Goal: Transaction & Acquisition: Purchase product/service

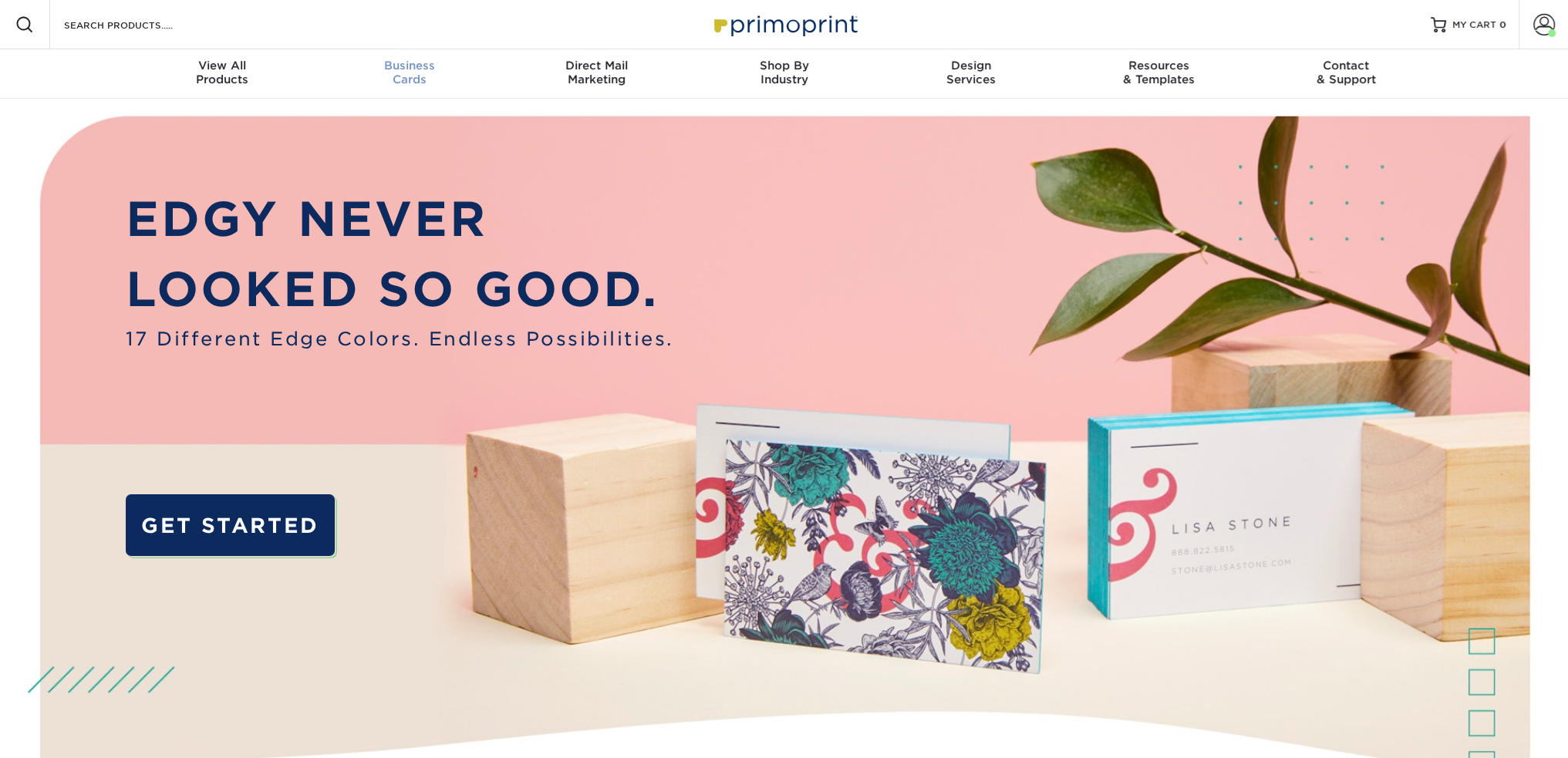
click at [417, 69] on span "Business" at bounding box center [408, 66] width 187 height 14
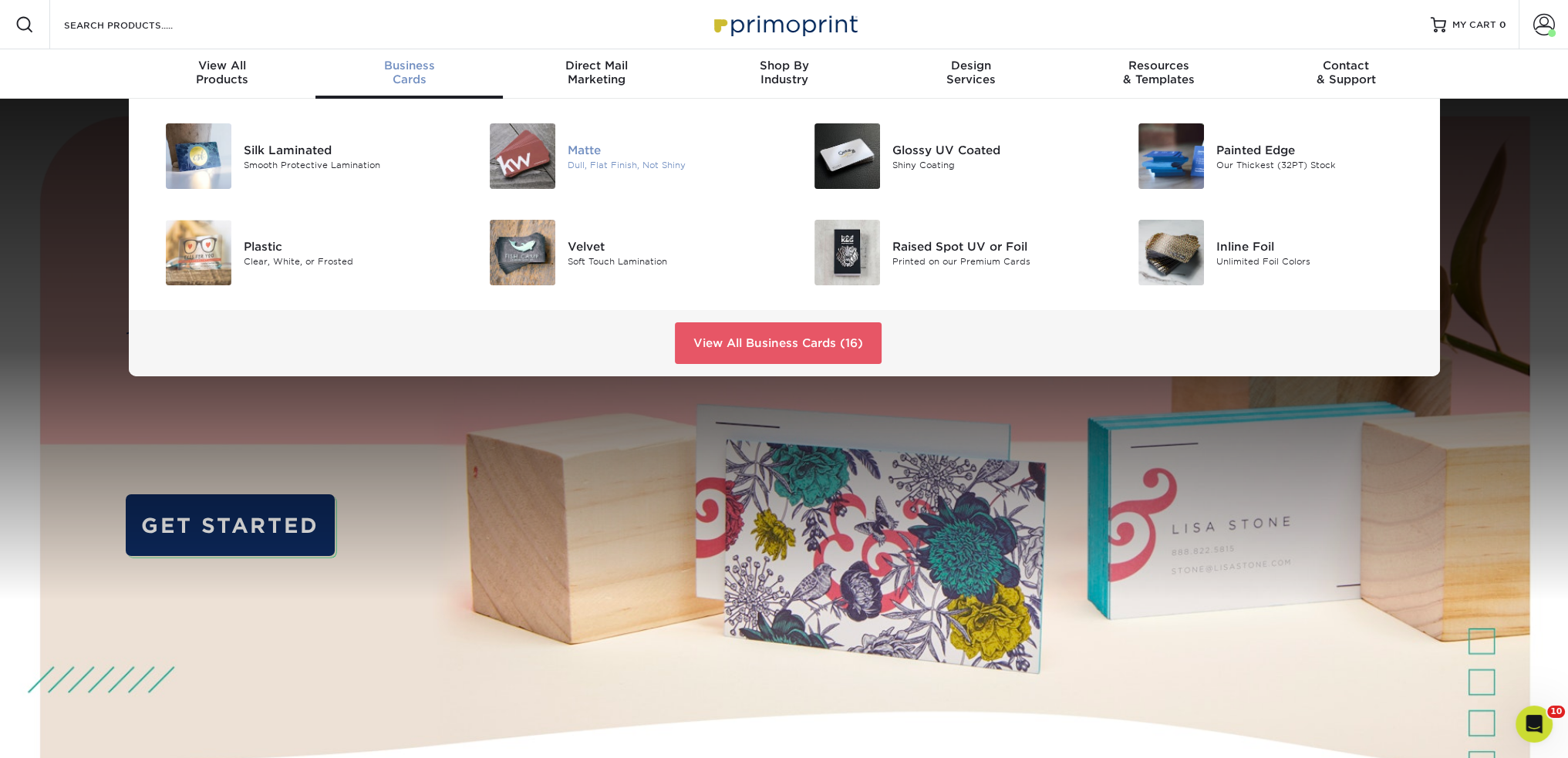
click at [574, 149] on div "Matte" at bounding box center [670, 150] width 205 height 17
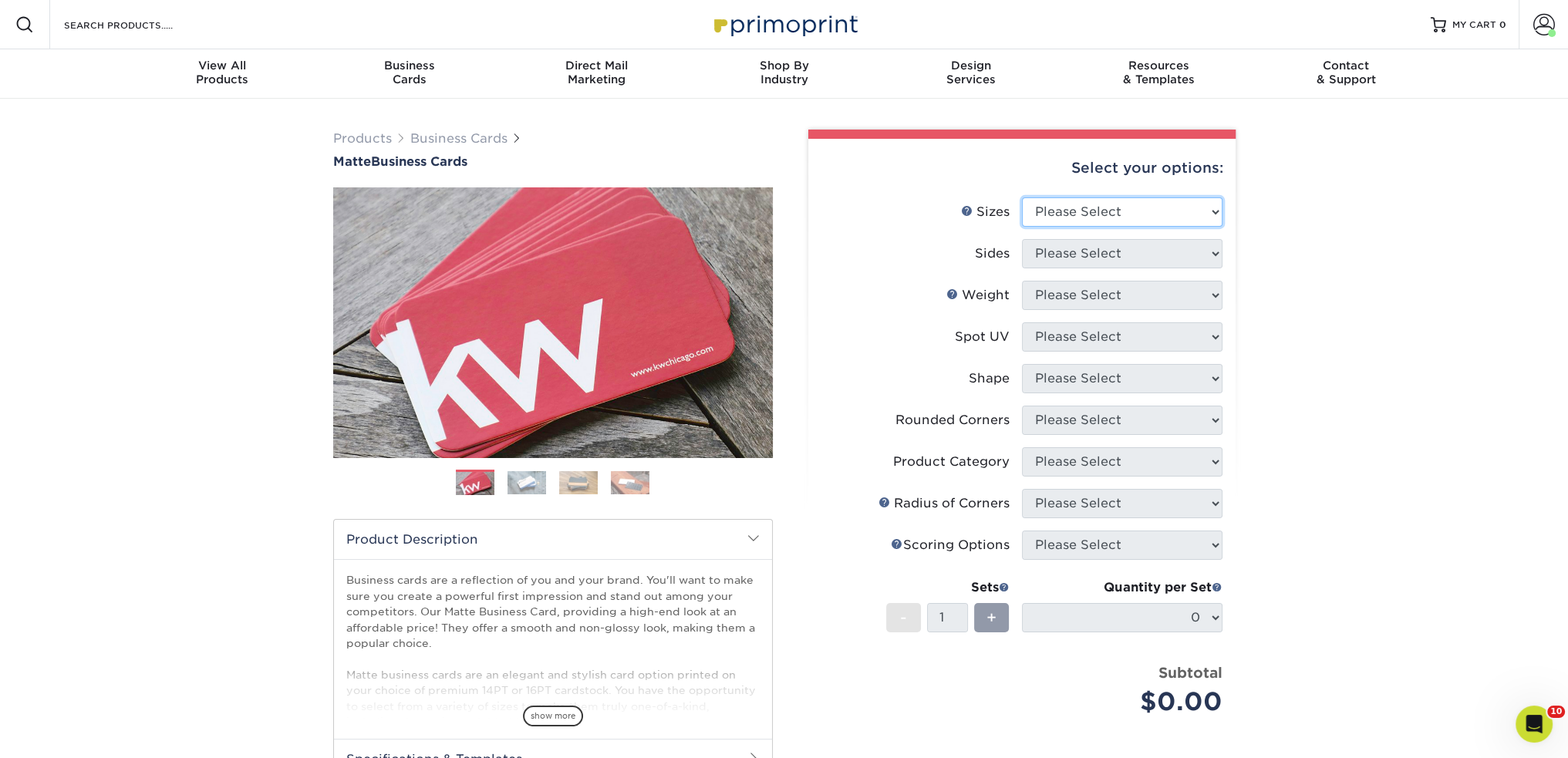
click at [1028, 219] on select "Please Select 1.5" x 3.5" - Mini 1.75" x 3.5" - Mini 2" x 2" - Square 2" x 3" -…" at bounding box center [1122, 211] width 200 height 29
select select "2.00x3.50"
click at [1022, 197] on select "Please Select 1.5" x 3.5" - Mini 1.75" x 3.5" - Mini 2" x 2" - Square 2" x 3" -…" at bounding box center [1122, 211] width 200 height 29
click at [1057, 251] on select "Please Select Print Both Sides Print Front Only" at bounding box center [1122, 253] width 200 height 29
select select "13abbda7-1d64-4f25-8bb2-c179b224825d"
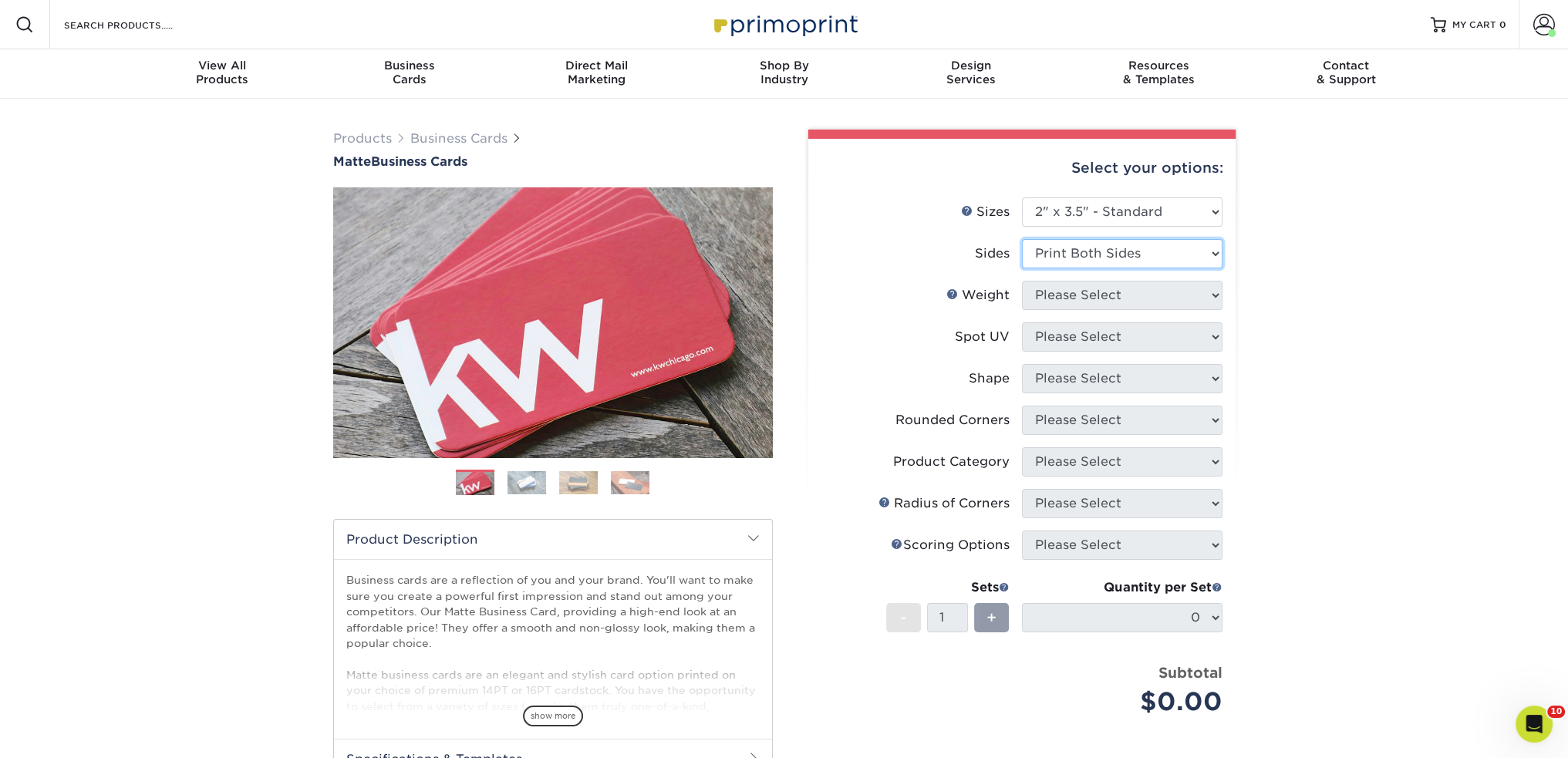
click at [1022, 239] on select "Please Select Print Both Sides Print Front Only" at bounding box center [1122, 253] width 200 height 29
click at [1066, 304] on select "Please Select 16PT 14PT" at bounding box center [1122, 295] width 200 height 29
select select "16PT"
click at [1022, 281] on select "Please Select 16PT 14PT" at bounding box center [1122, 295] width 200 height 29
click at [1062, 346] on select "Please Select No Spot UV Front and Back (Both Sides) Front Only Back Only" at bounding box center [1122, 337] width 200 height 29
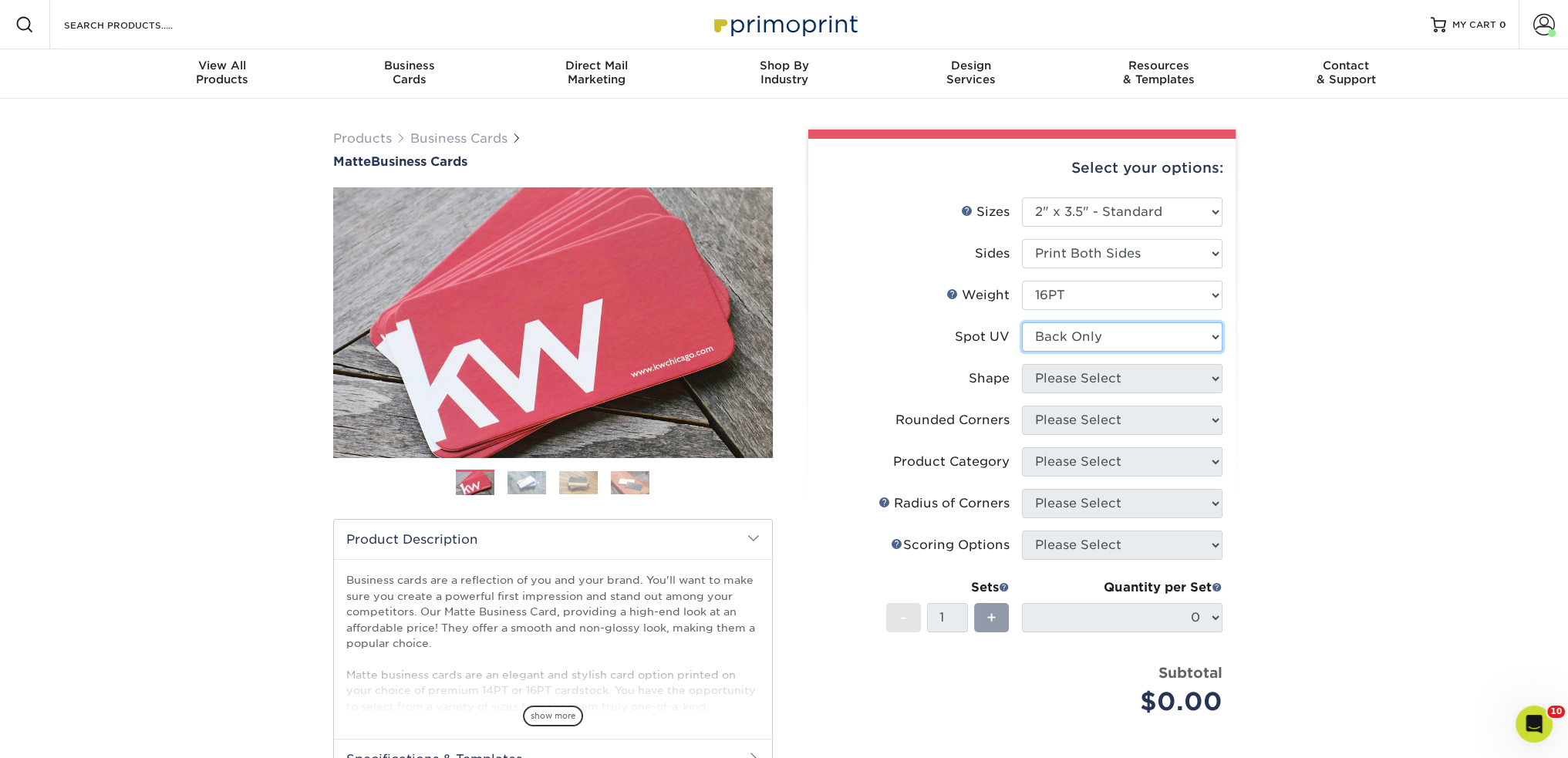
click at [1022, 322] on select "Please Select No Spot UV Front and Back (Both Sides) Front Only Back Only" at bounding box center [1122, 337] width 200 height 29
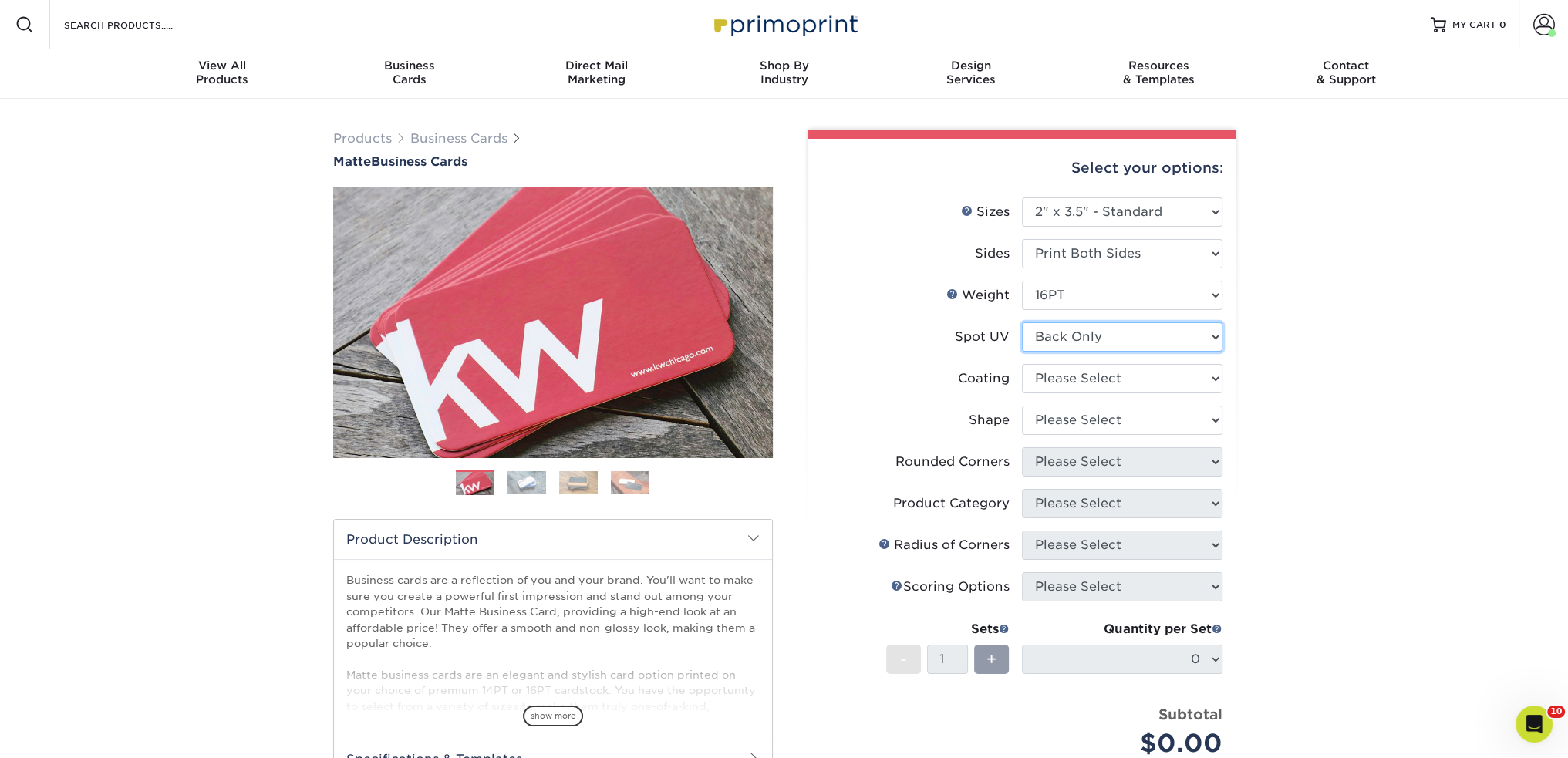
click at [1070, 334] on select "Please Select No Spot UV Front and Back (Both Sides) Front Only Back Only" at bounding box center [1122, 337] width 200 height 29
select select "0"
click at [1022, 322] on select "Please Select No Spot UV Front and Back (Both Sides) Front Only Back Only" at bounding box center [1122, 337] width 200 height 29
click at [1066, 332] on select "Please Select No Spot UV Front and Back (Both Sides) Front Only Back Only" at bounding box center [1122, 337] width 200 height 29
drag, startPoint x: 1066, startPoint y: 332, endPoint x: 1065, endPoint y: 351, distance: 19.0
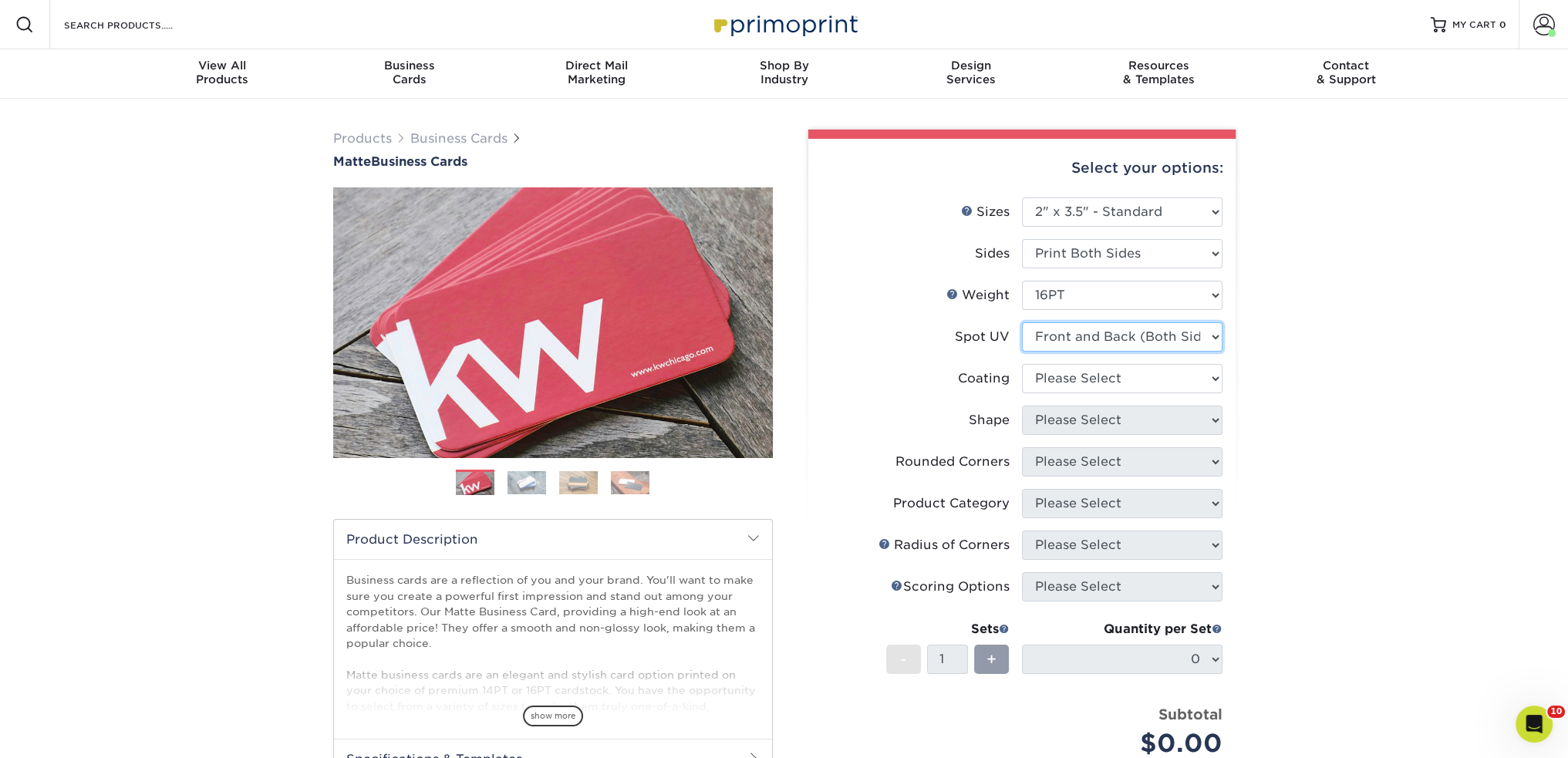
click at [1066, 332] on select "Please Select No Spot UV Front and Back (Both Sides) Front Only Back Only" at bounding box center [1122, 337] width 200 height 29
click at [1063, 369] on select at bounding box center [1122, 378] width 200 height 29
select select "121bb7b5-3b4d-429f-bd8d-bbf80e953313"
click at [1022, 364] on select at bounding box center [1122, 378] width 200 height 29
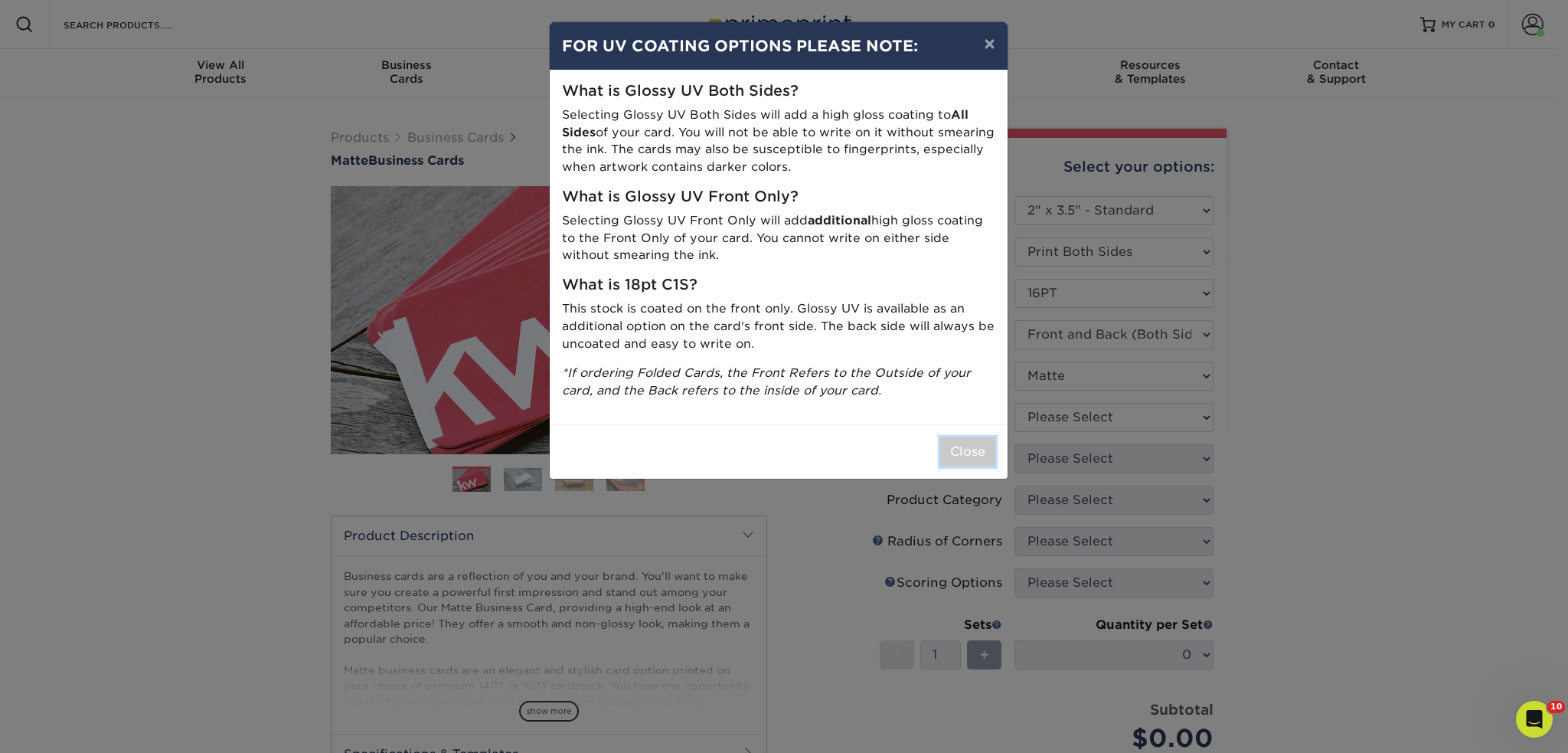
click at [962, 450] on button "Close" at bounding box center [967, 452] width 55 height 29
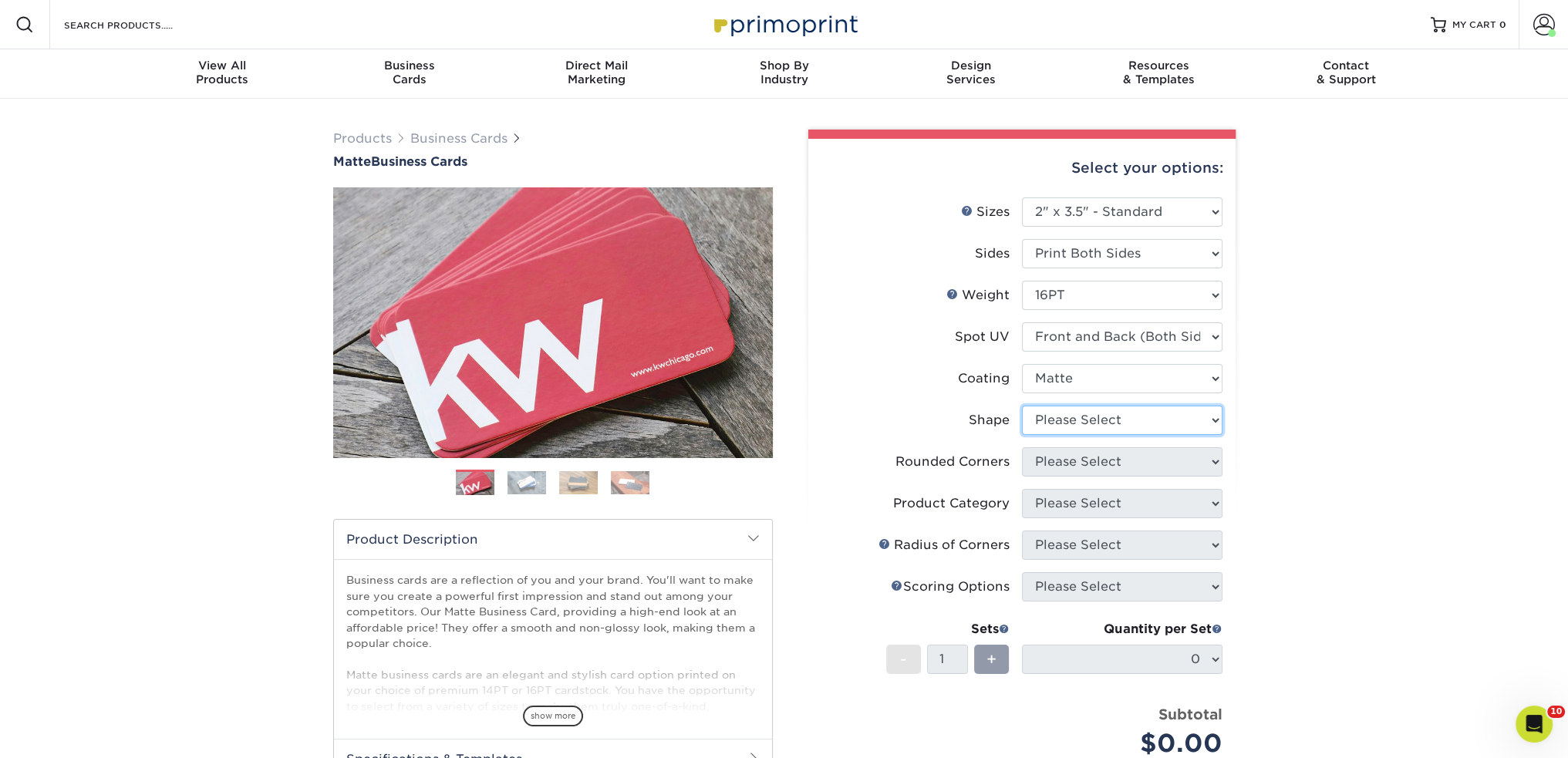
click at [1038, 421] on select "Please Select Standard" at bounding box center [1122, 420] width 200 height 29
select select "standard"
click at [1022, 406] on select "Please Select Standard" at bounding box center [1122, 420] width 200 height 29
click at [1047, 465] on select "Please Select Yes - Round 2 Corners Yes - Round 4 Corners No" at bounding box center [1122, 461] width 200 height 29
select select "0"
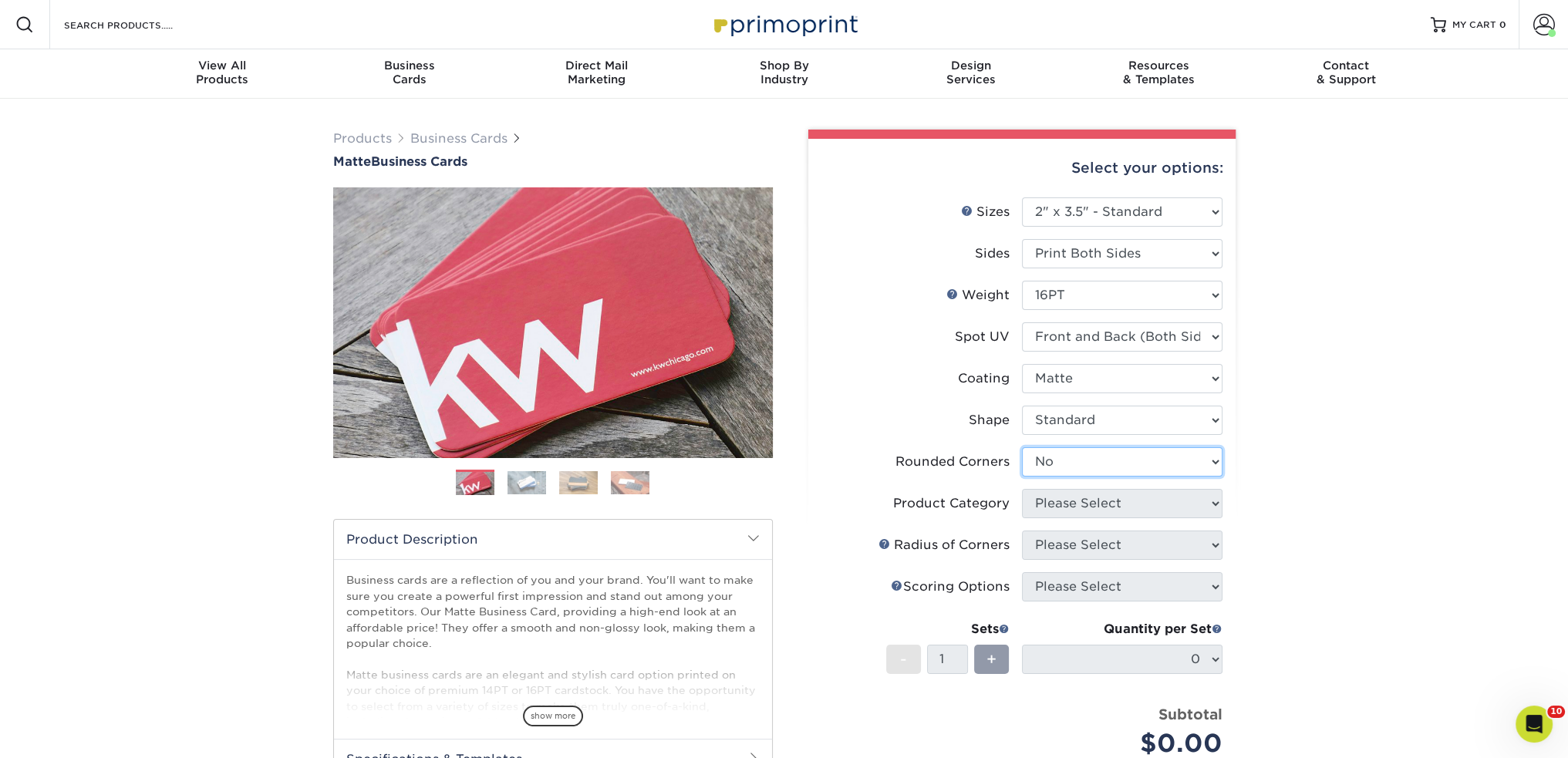
click at [1022, 447] on select "Please Select Yes - Round 2 Corners Yes - Round 4 Corners No" at bounding box center [1122, 461] width 200 height 29
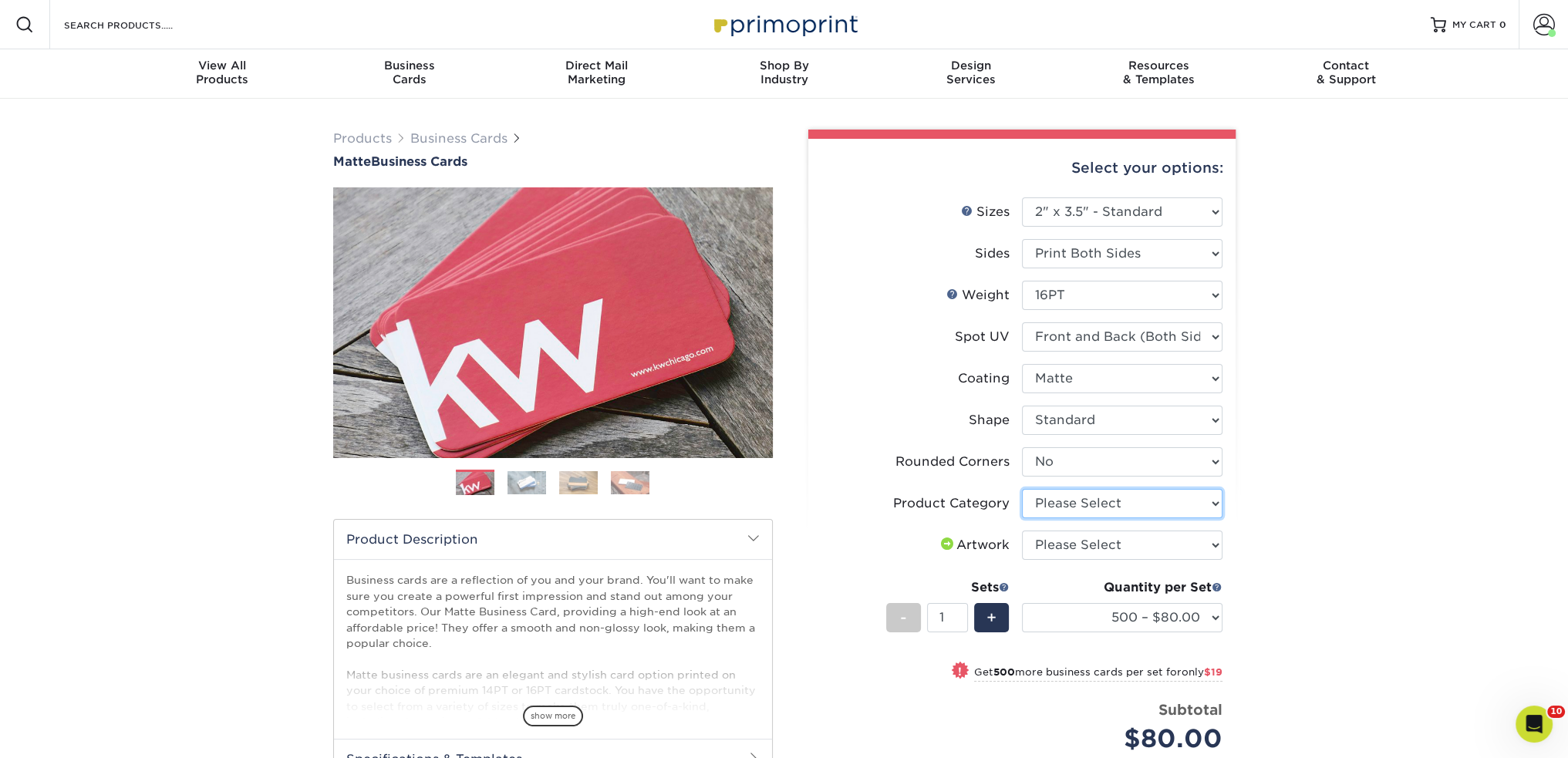
click at [1069, 509] on select "Please Select Business Cards" at bounding box center [1122, 503] width 200 height 29
select select "3b5148f1-0588-4f88-a218-97bcfdce65c1"
click at [1022, 489] on select "Please Select Business Cards" at bounding box center [1122, 503] width 200 height 29
click at [1055, 554] on select "Please Select I will upload files I need a design - $100" at bounding box center [1122, 544] width 200 height 29
select select "upload"
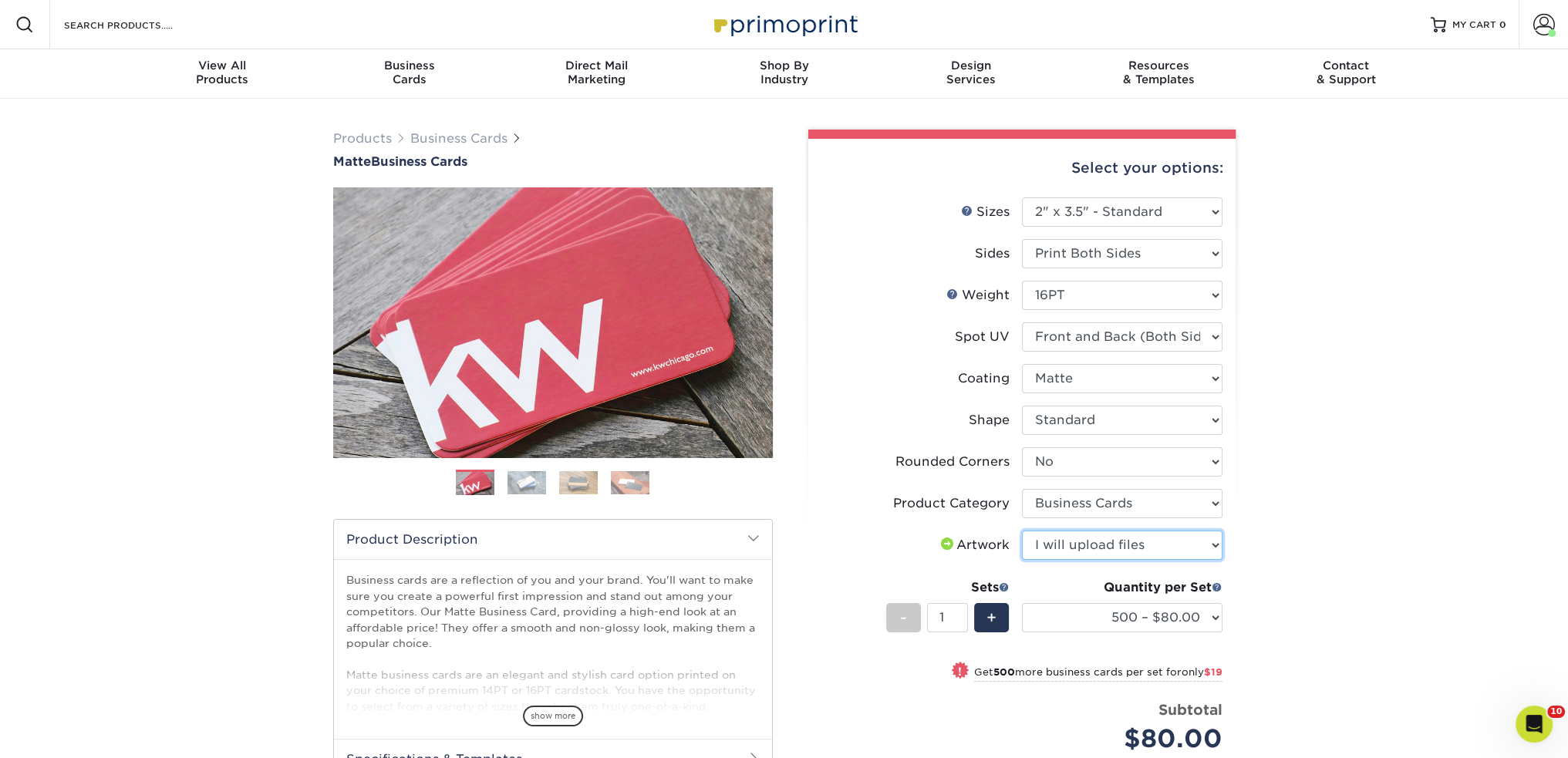
click at [1022, 530] on select "Please Select I will upload files I need a design - $100" at bounding box center [1122, 544] width 200 height 29
click at [1210, 617] on select "500 – $80.00 1000 – $99.00 2500 – $187.00 5000 – $254.00 10000 – $558.00 15000 …" at bounding box center [1122, 617] width 200 height 29
click at [1022, 603] on select "500 – $80.00 1000 – $99.00 2500 – $187.00 5000 – $254.00 10000 – $558.00 15000 …" at bounding box center [1122, 617] width 200 height 29
click at [1117, 610] on select "500 – $80.00 1000 – $99.00 2500 – $187.00 5000 – $254.00 10000 – $558.00 15000 …" at bounding box center [1122, 617] width 200 height 29
click at [1022, 603] on select "500 – $80.00 1000 – $99.00 2500 – $187.00 5000 – $254.00 10000 – $558.00 15000 …" at bounding box center [1122, 617] width 200 height 29
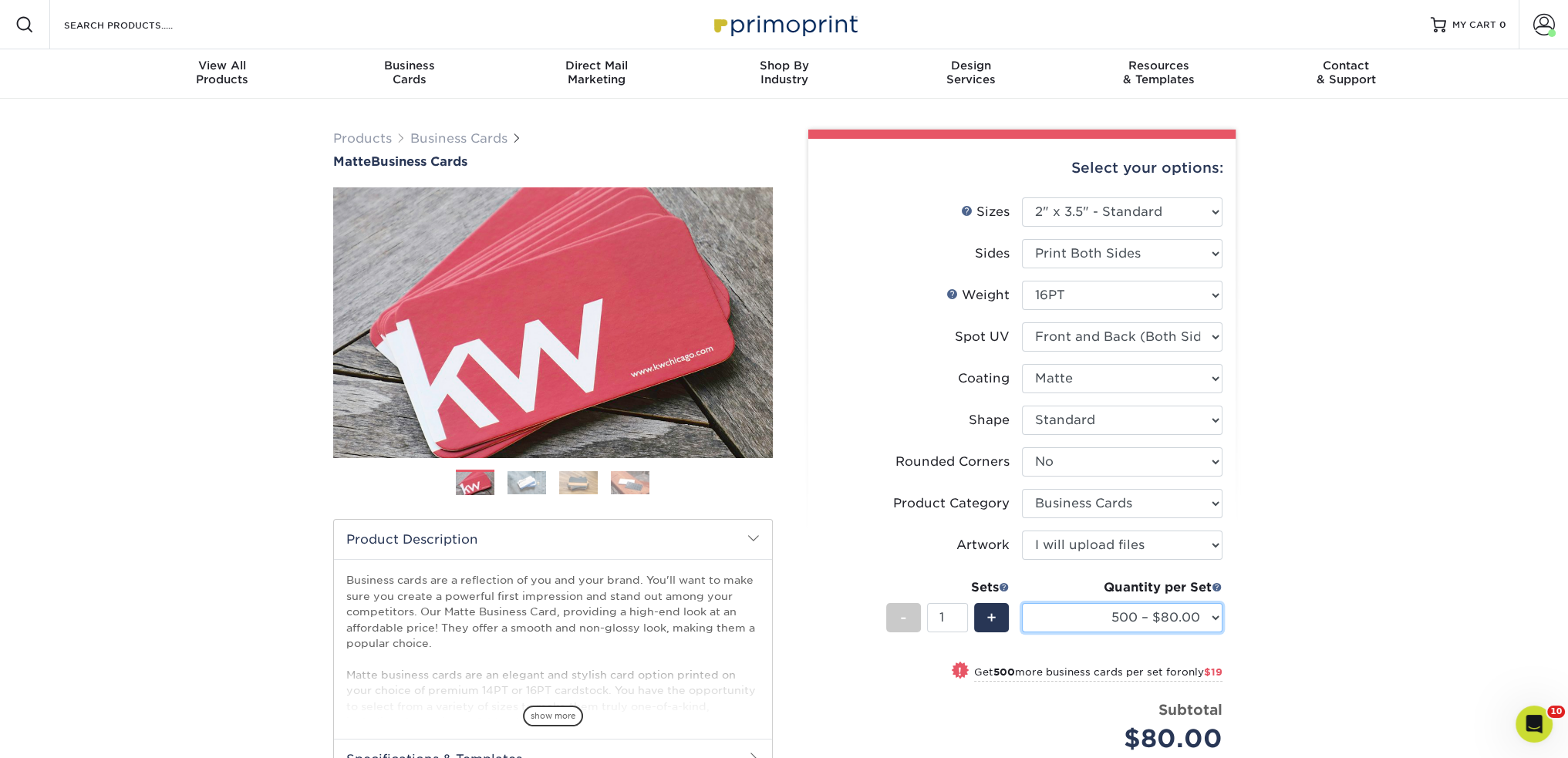
click at [1155, 616] on select "500 – $80.00 1000 – $99.00 2500 – $187.00 5000 – $254.00 10000 – $558.00 15000 …" at bounding box center [1122, 617] width 200 height 29
click at [1131, 624] on select "500 – $80.00 1000 – $99.00 2500 – $187.00 5000 – $254.00 10000 – $558.00 15000 …" at bounding box center [1122, 617] width 200 height 29
select select "1000 – $99.00"
click at [1022, 603] on select "500 – $80.00 1000 – $99.00 2500 – $187.00 5000 – $254.00 10000 – $558.00 15000 …" at bounding box center [1122, 617] width 200 height 29
